Goal: Navigation & Orientation: Find specific page/section

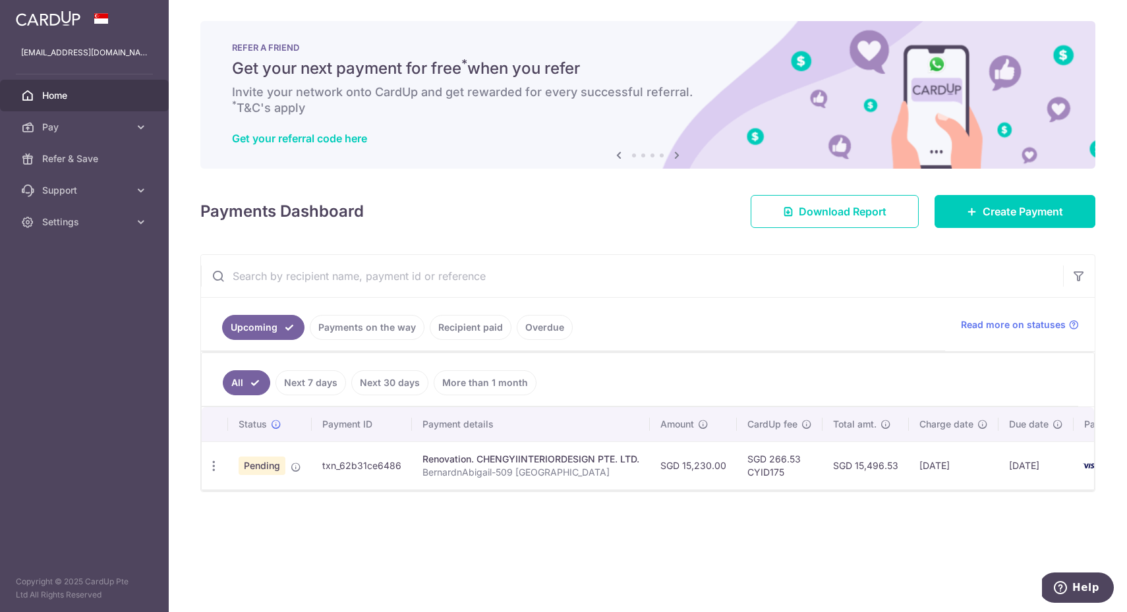
scroll to position [0, 24]
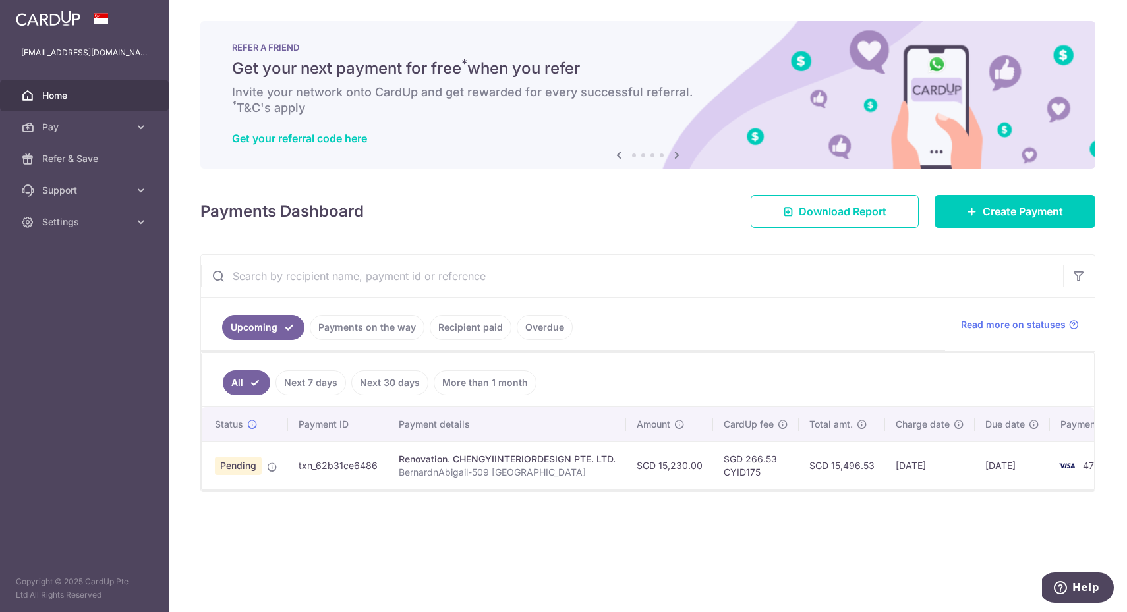
click at [69, 96] on span "Home" at bounding box center [85, 95] width 87 height 13
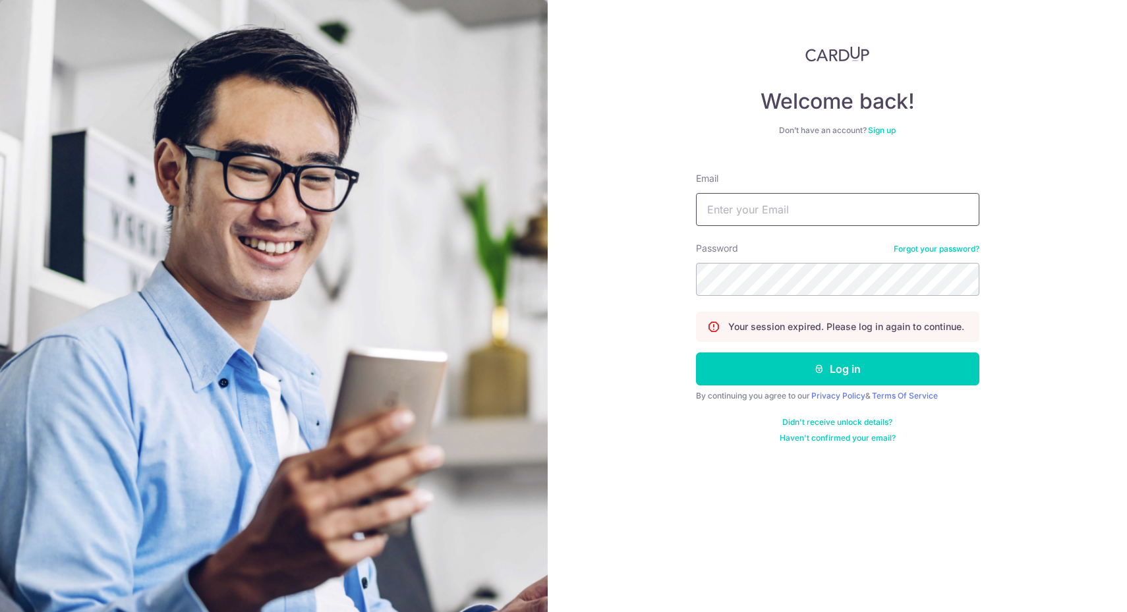
click at [778, 206] on input "Email" at bounding box center [837, 209] width 283 height 33
type input "[EMAIL_ADDRESS][DOMAIN_NAME]"
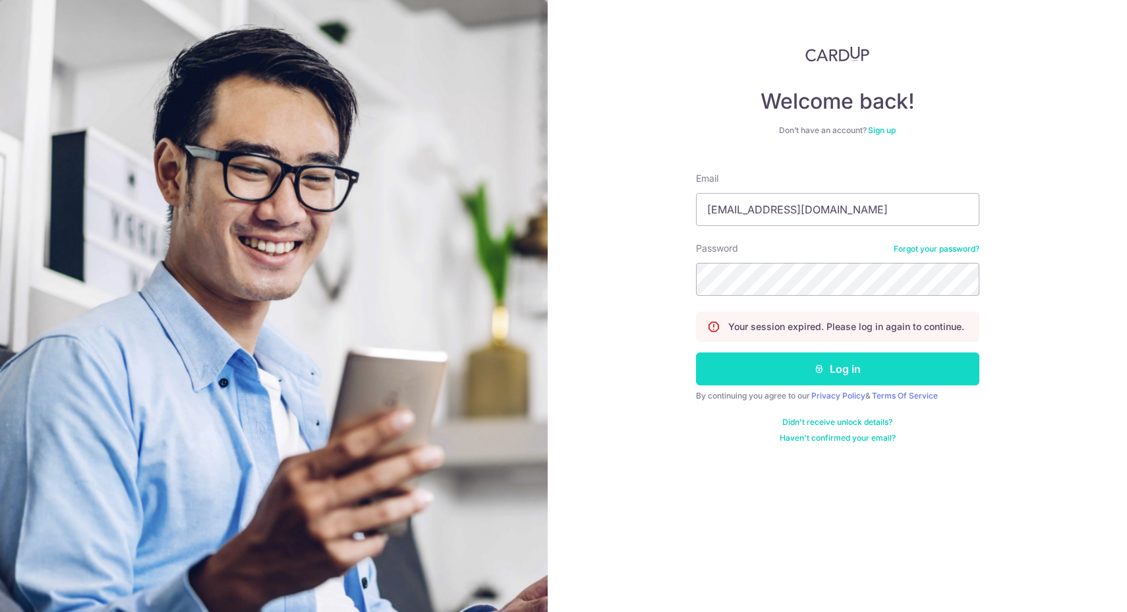
click at [825, 368] on button "Log in" at bounding box center [837, 369] width 283 height 33
